Goal: Transaction & Acquisition: Purchase product/service

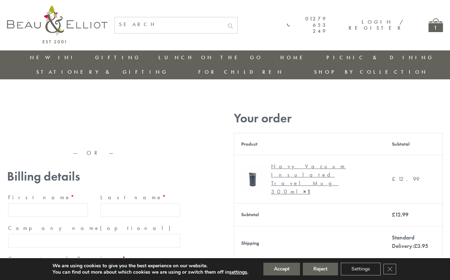
type input "maria33@yahoo.com"
type input "Maria"
type input "Williams"
type input "23, Scottsdale, Happytown"
type input "London"
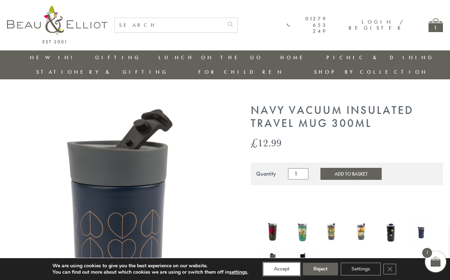
click at [282, 269] on button "Accept" at bounding box center [282, 269] width 37 height 13
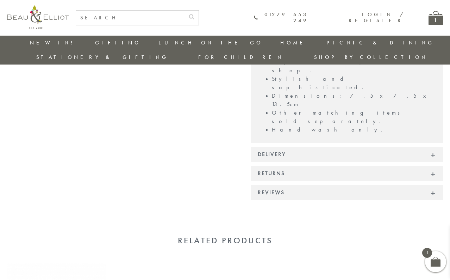
scroll to position [586, 0]
